Goal: Transaction & Acquisition: Book appointment/travel/reservation

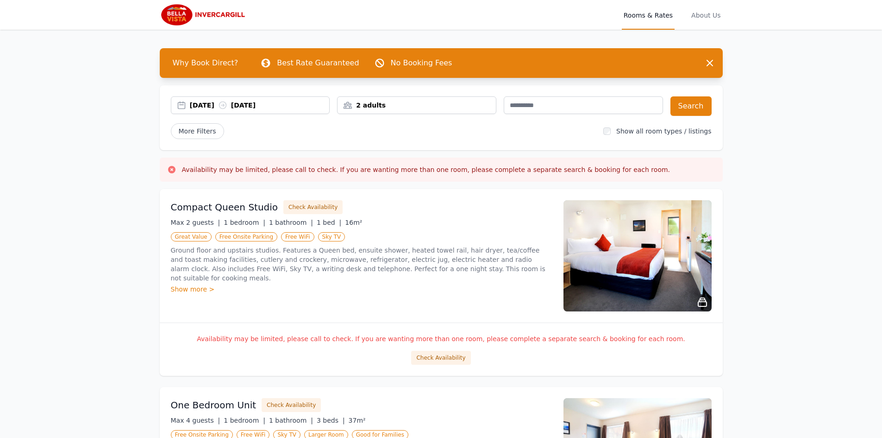
click at [410, 105] on div "2 adults" at bounding box center [417, 105] width 158 height 9
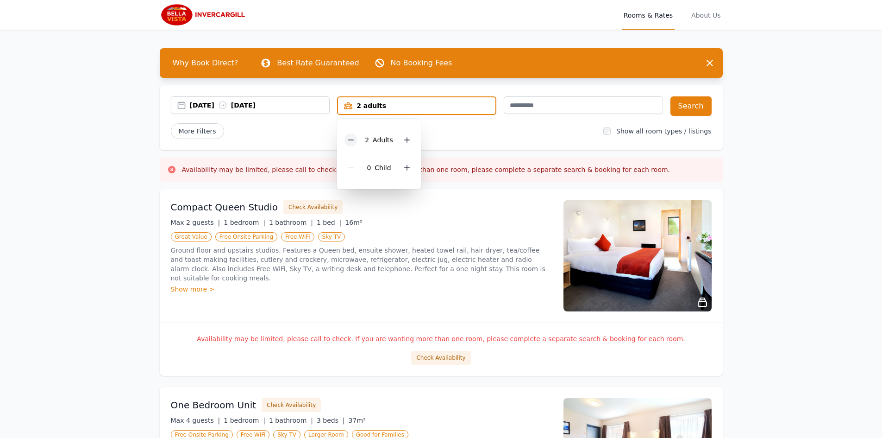
click at [353, 139] on icon at bounding box center [350, 139] width 7 height 7
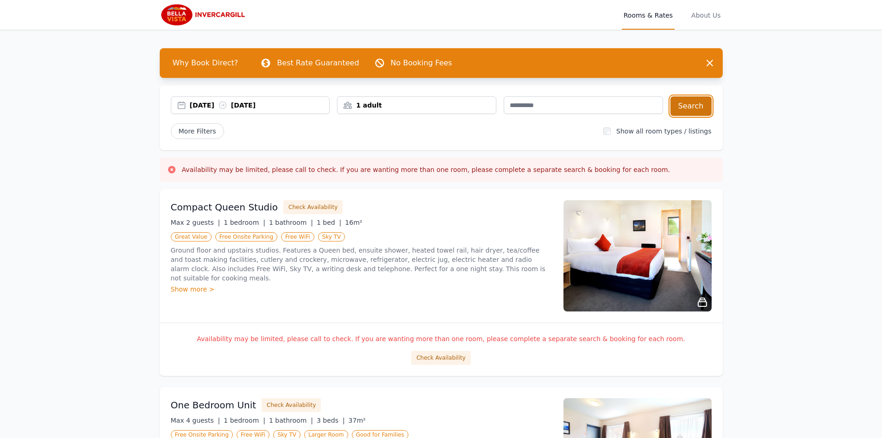
click at [699, 111] on button "Search" at bounding box center [691, 105] width 41 height 19
click at [451, 360] on button "Check Availability" at bounding box center [440, 358] width 59 height 14
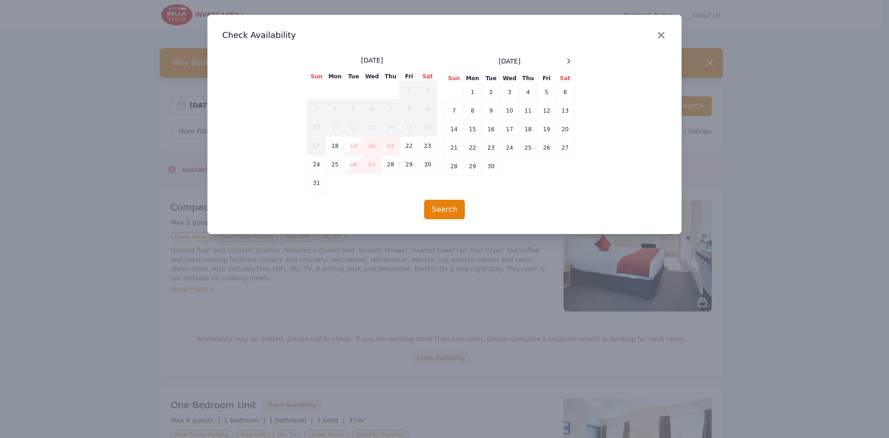
click at [664, 37] on icon "button" at bounding box center [662, 35] width 6 height 6
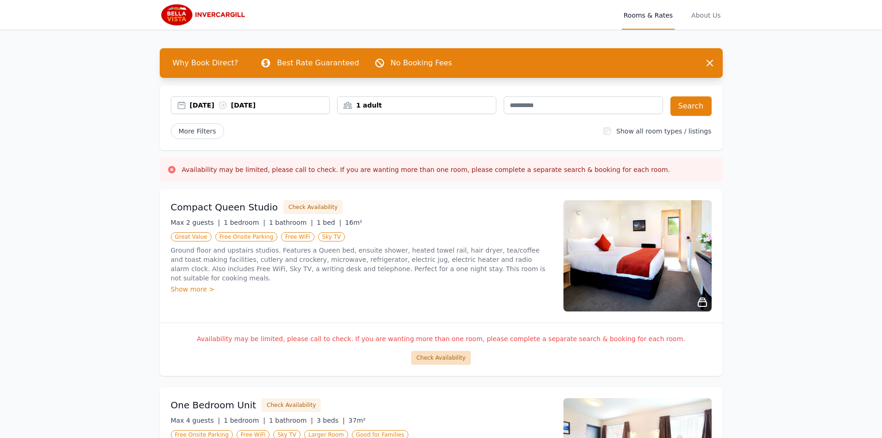
click at [454, 355] on button "Check Availability" at bounding box center [440, 358] width 59 height 14
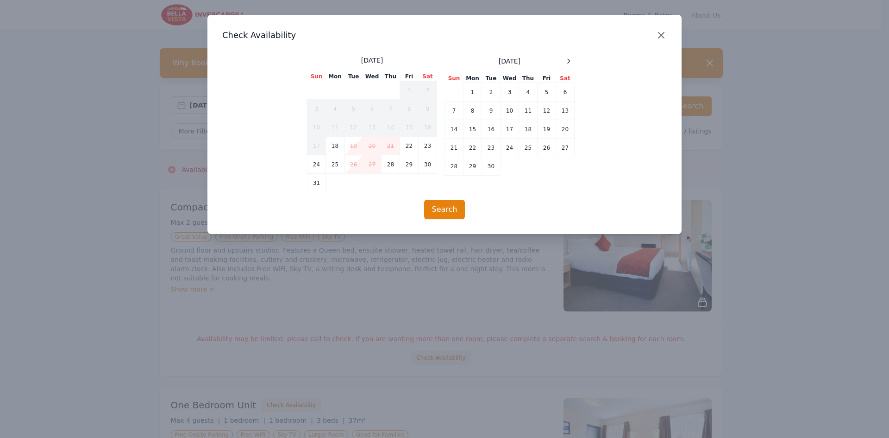
click at [660, 34] on icon "button" at bounding box center [661, 35] width 11 height 11
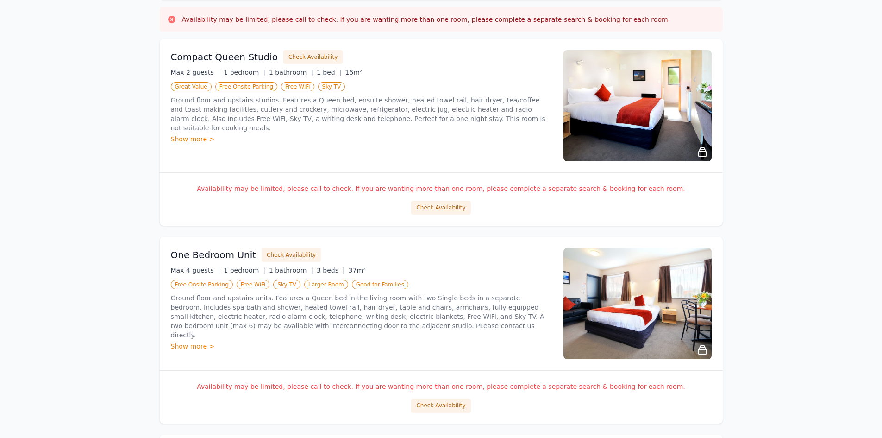
scroll to position [185, 0]
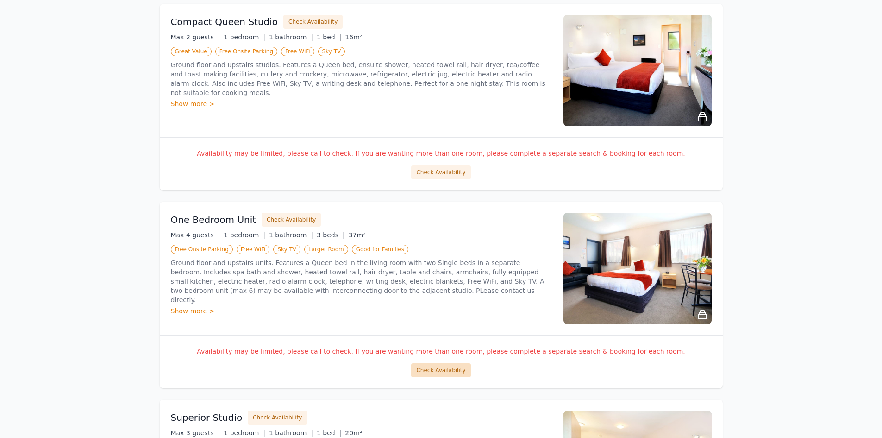
click at [439, 371] on button "Check Availability" at bounding box center [440, 370] width 59 height 14
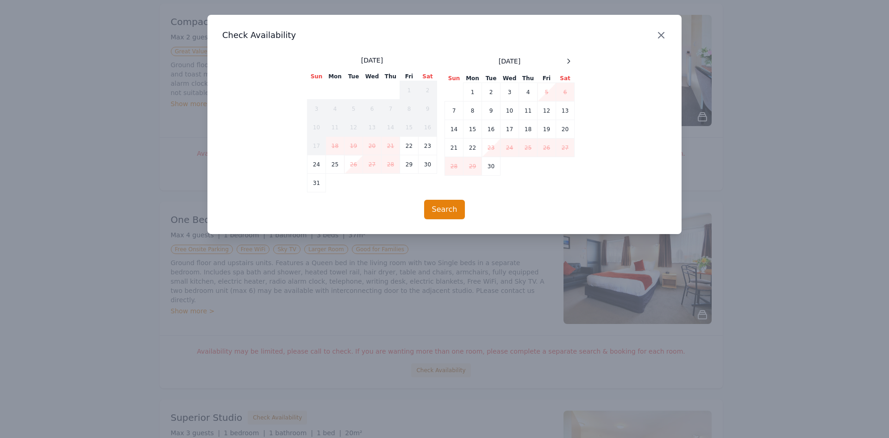
click at [663, 31] on icon "button" at bounding box center [661, 35] width 11 height 11
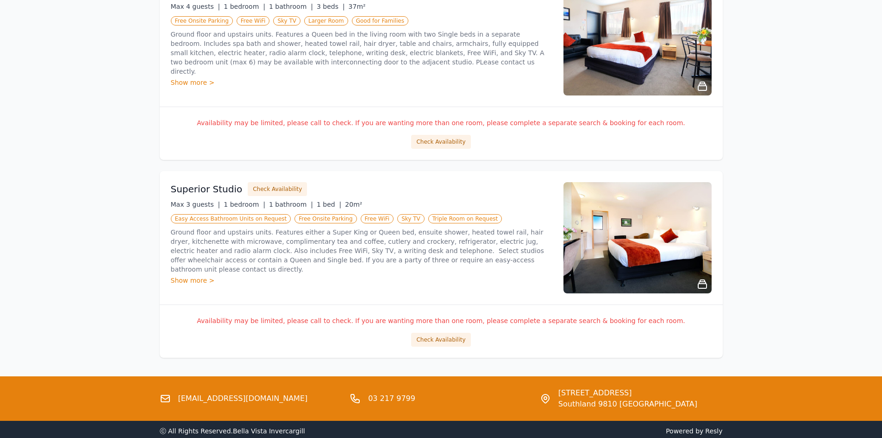
scroll to position [417, 0]
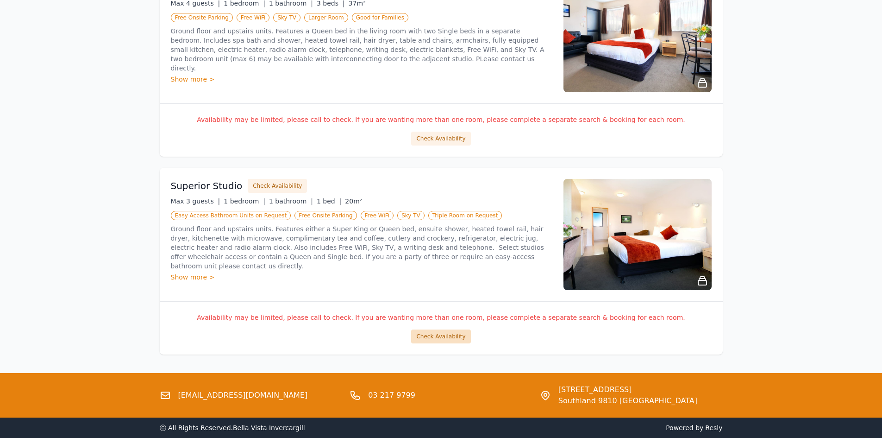
click at [459, 337] on button "Check Availability" at bounding box center [440, 336] width 59 height 14
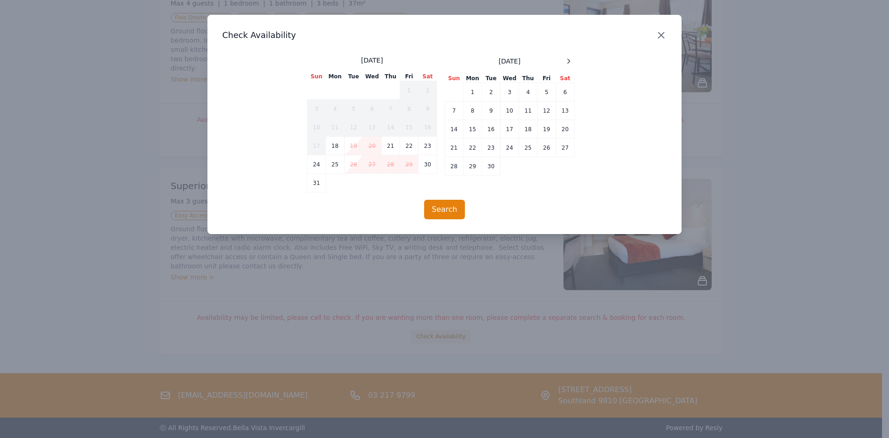
click at [661, 35] on icon "button" at bounding box center [662, 35] width 6 height 6
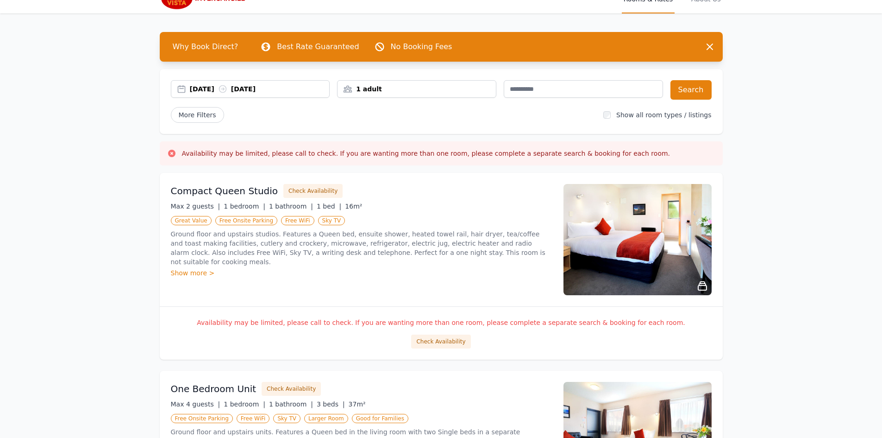
scroll to position [0, 0]
